Goal: Information Seeking & Learning: Learn about a topic

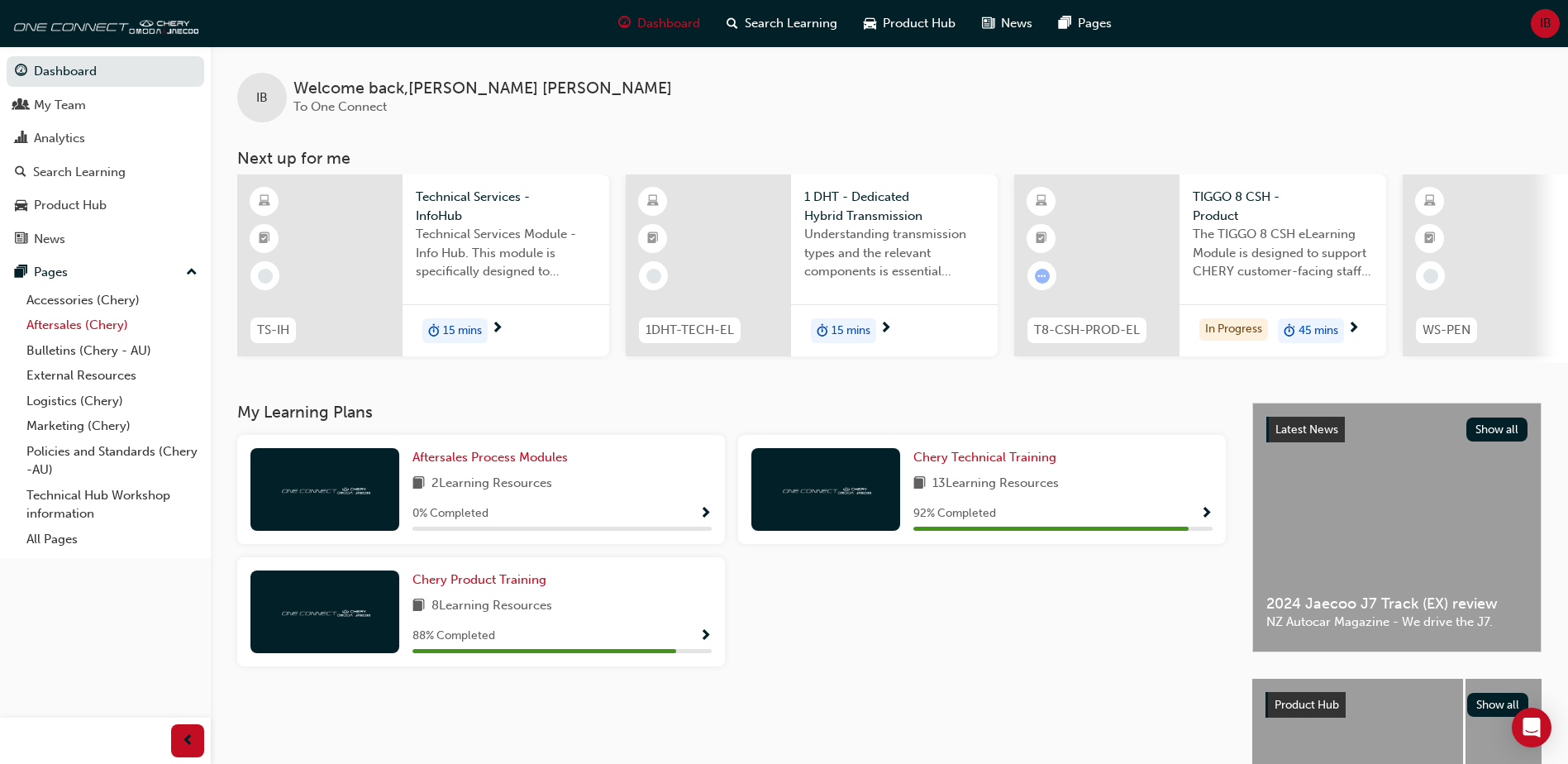
click at [76, 323] on link "Aftersales (Chery)" at bounding box center [112, 325] width 184 height 25
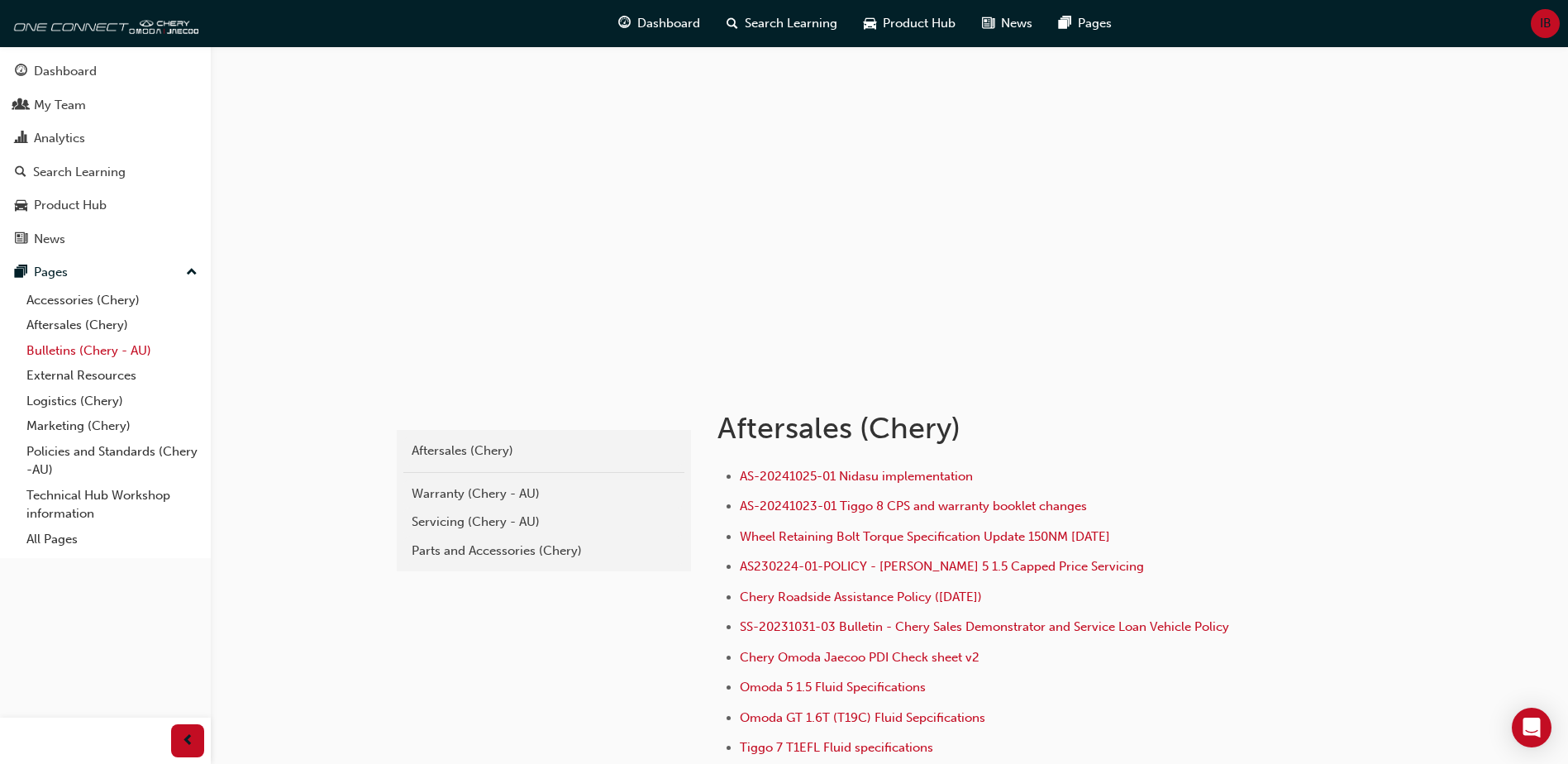
click at [82, 344] on link "Bulletins (Chery - AU)" at bounding box center [112, 350] width 184 height 25
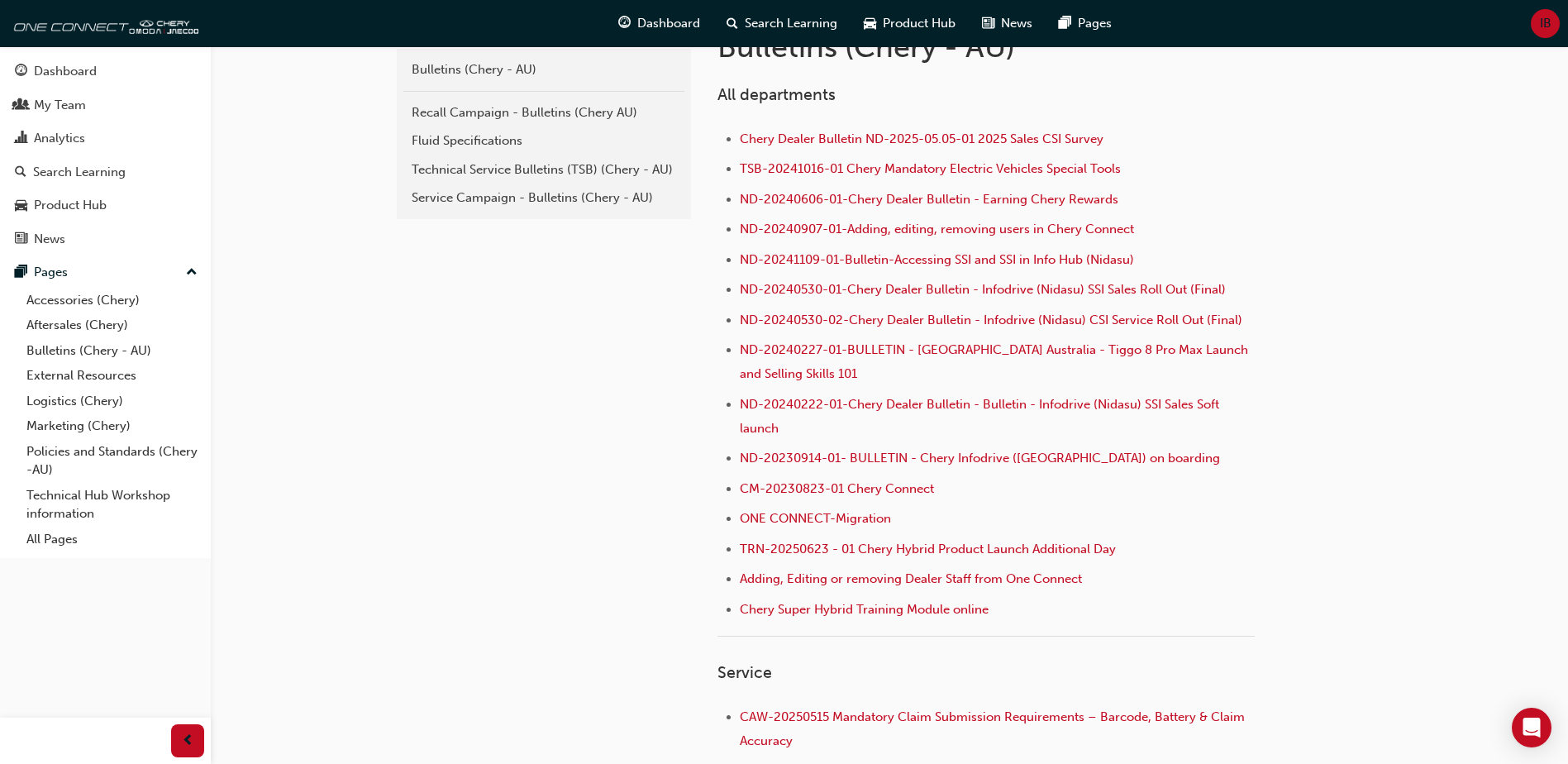
scroll to position [414, 0]
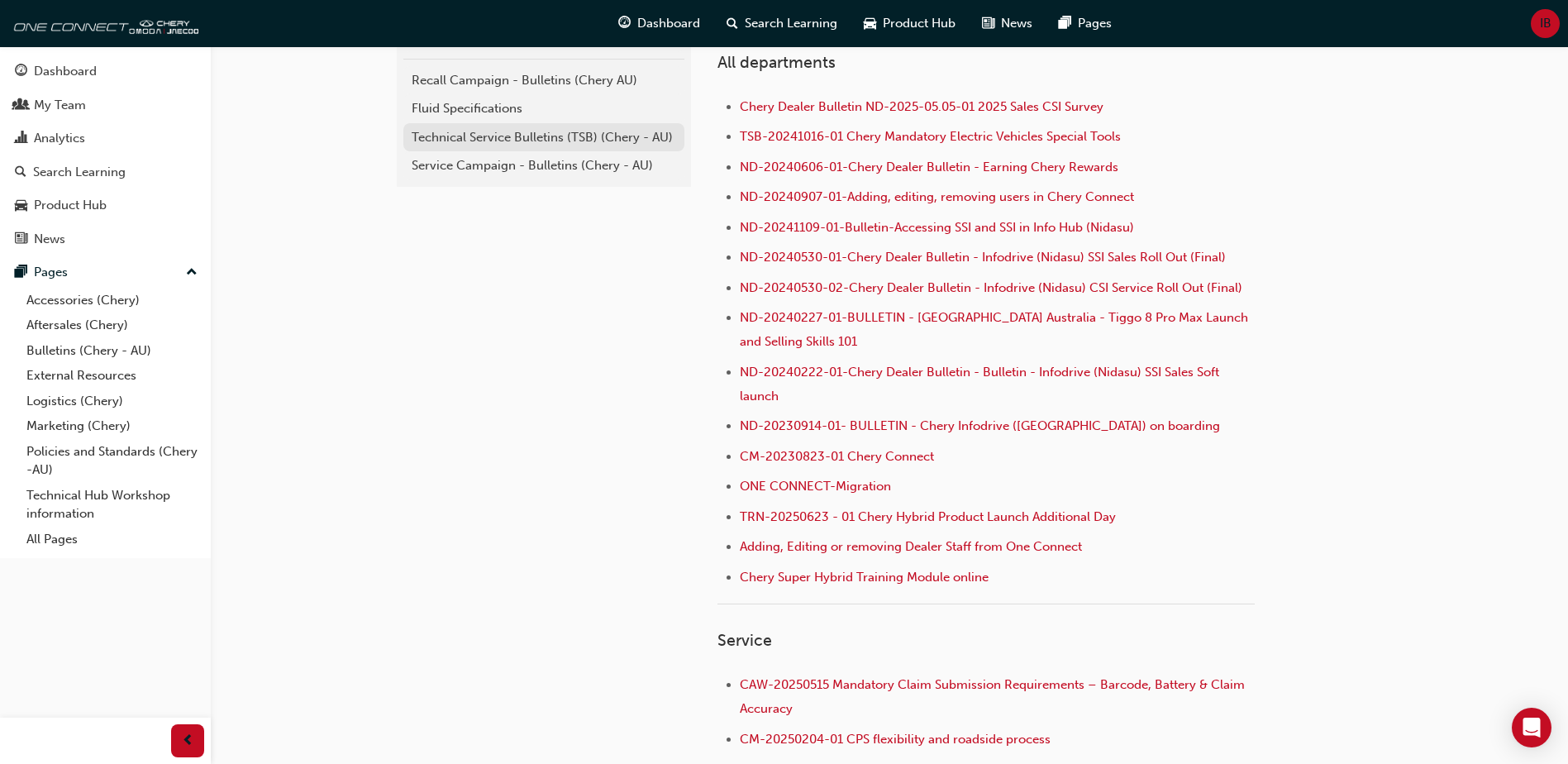
click at [538, 147] on link "Technical Service Bulletins (TSB) (Chery - AU)" at bounding box center [544, 138] width 281 height 29
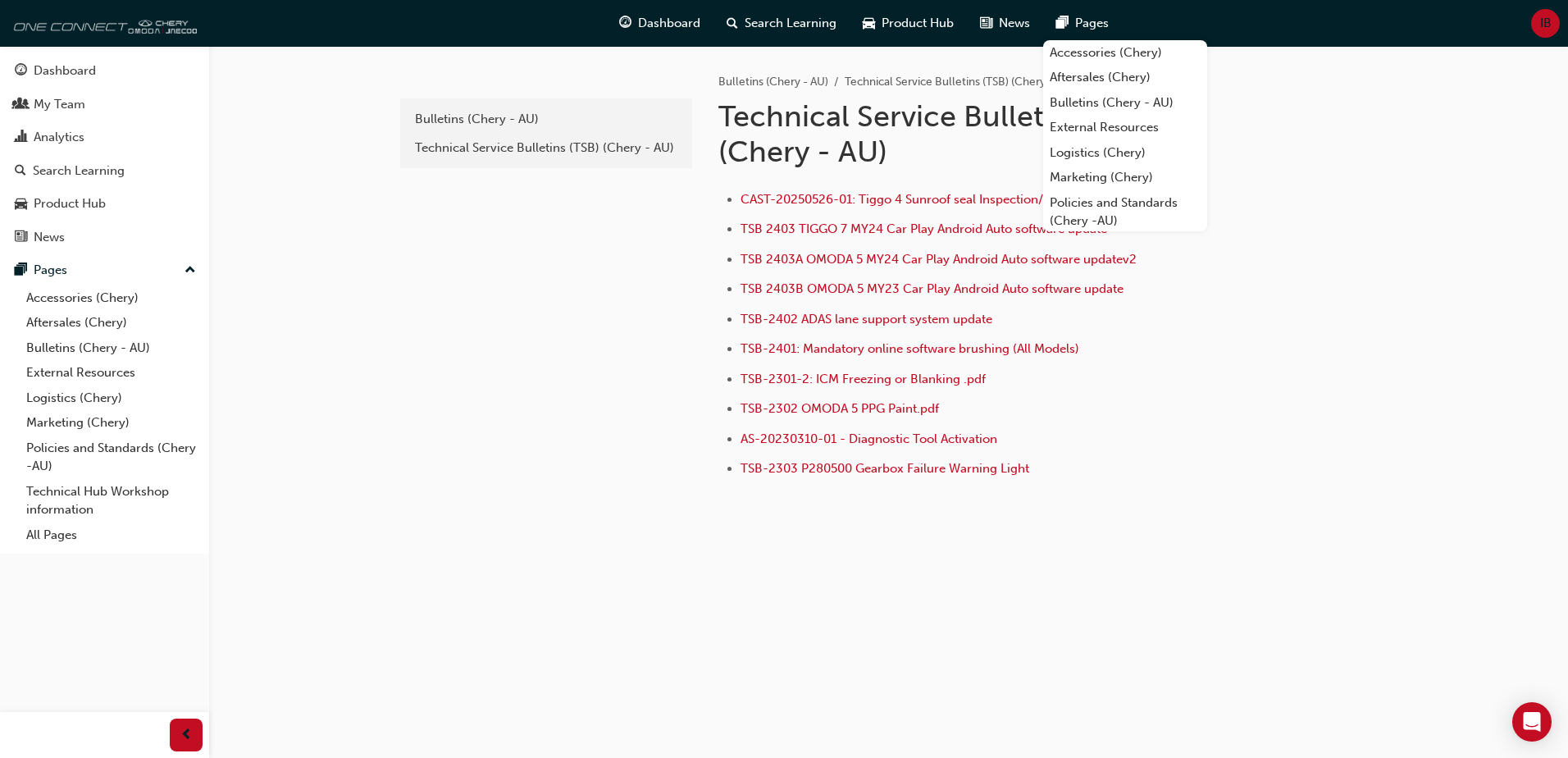
click at [84, 33] on img at bounding box center [103, 23] width 188 height 33
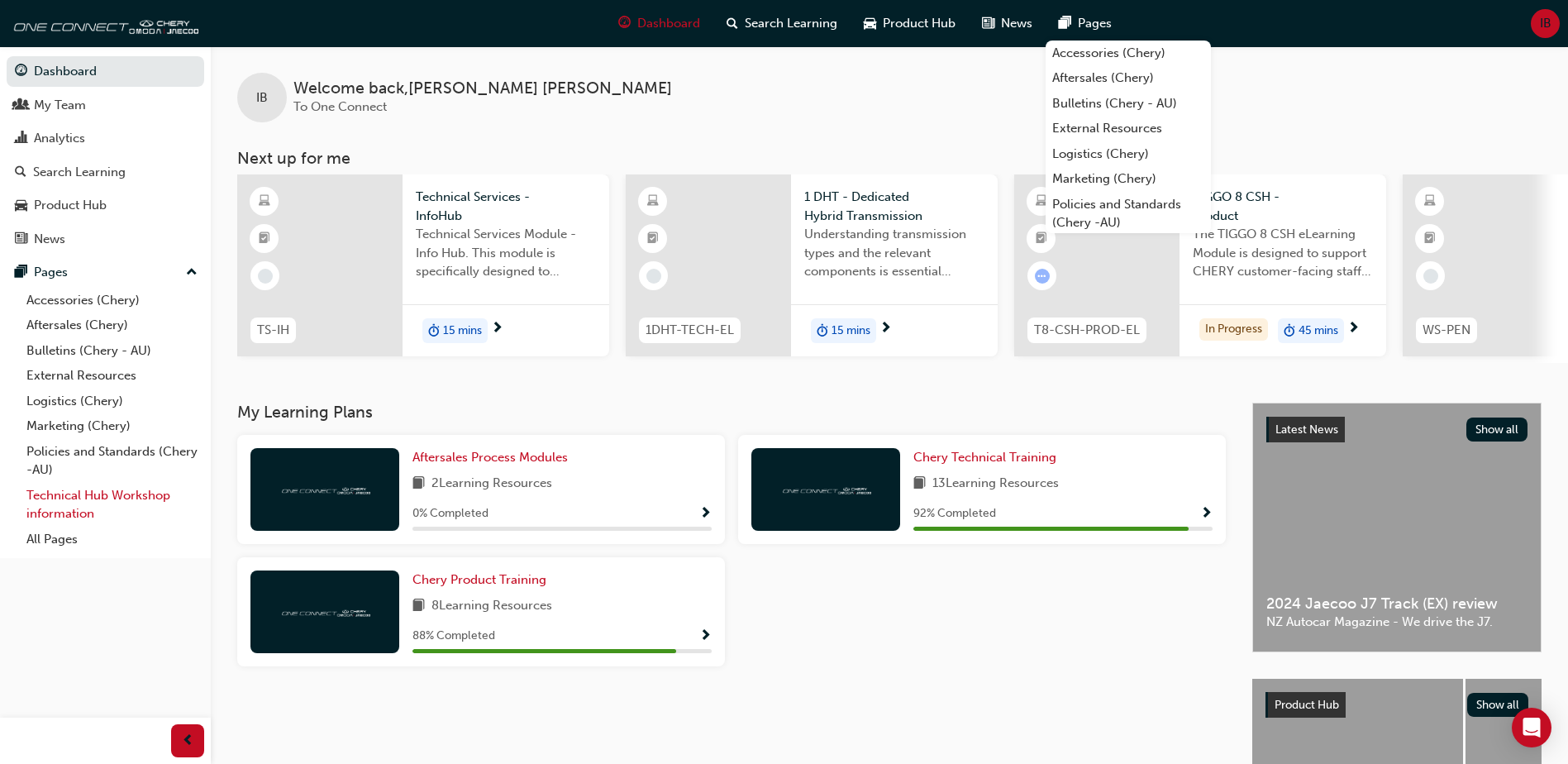
click at [94, 518] on link "Technical Hub Workshop information" at bounding box center [112, 504] width 184 height 44
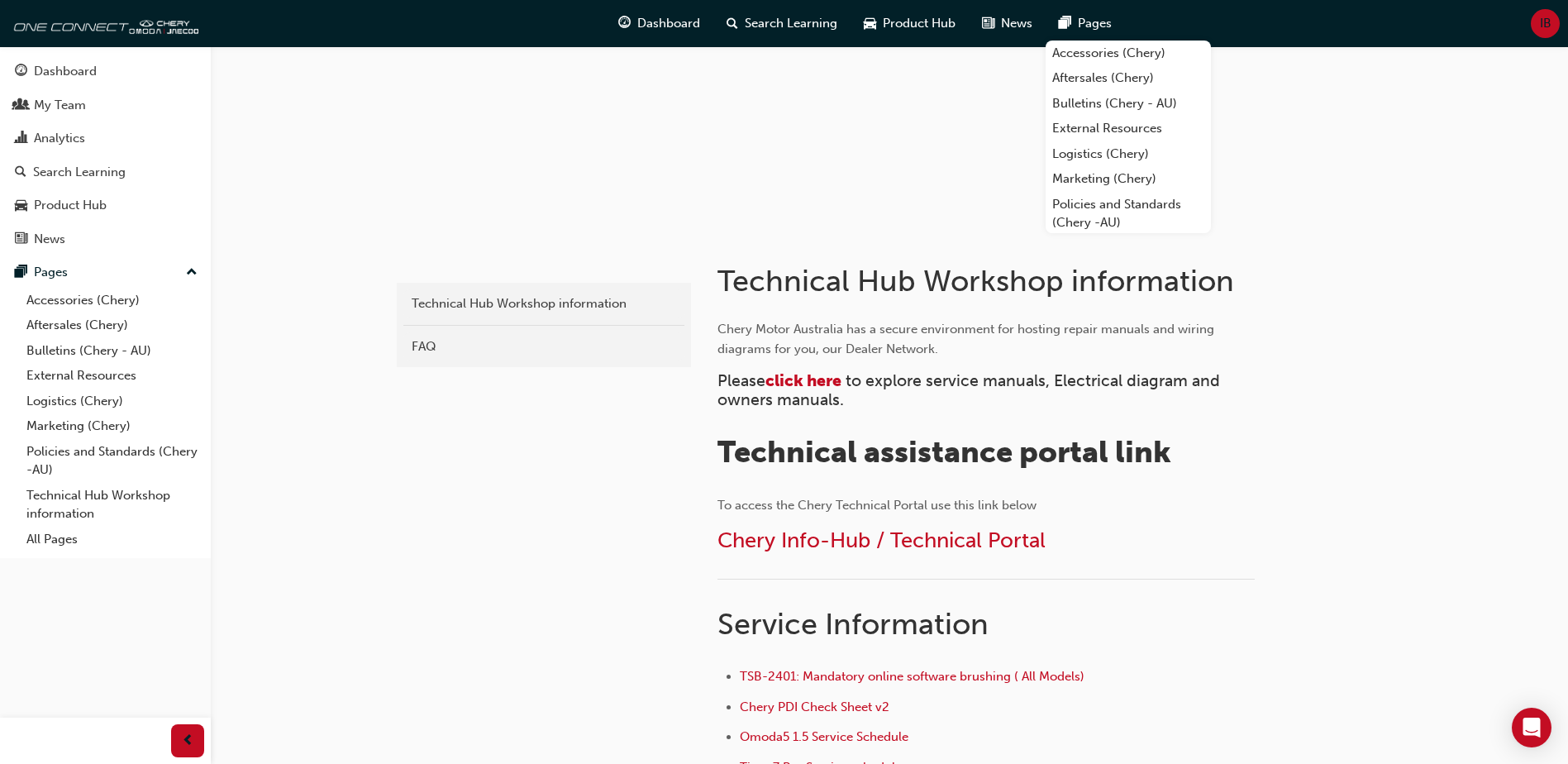
scroll to position [166, 0]
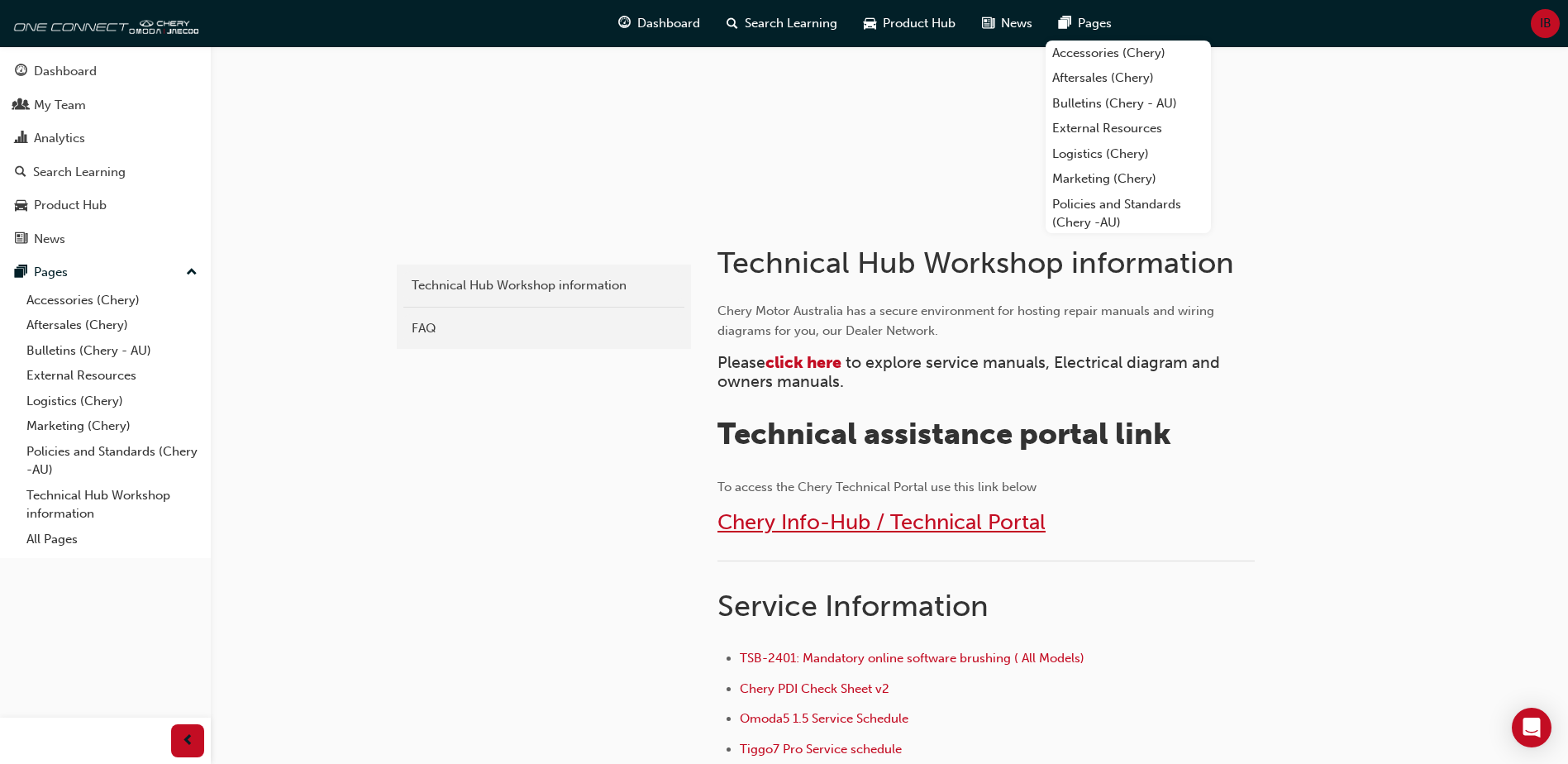
click at [844, 526] on span "Chery Info-Hub / Technical Portal" at bounding box center [881, 522] width 328 height 25
